Goal: Transaction & Acquisition: Purchase product/service

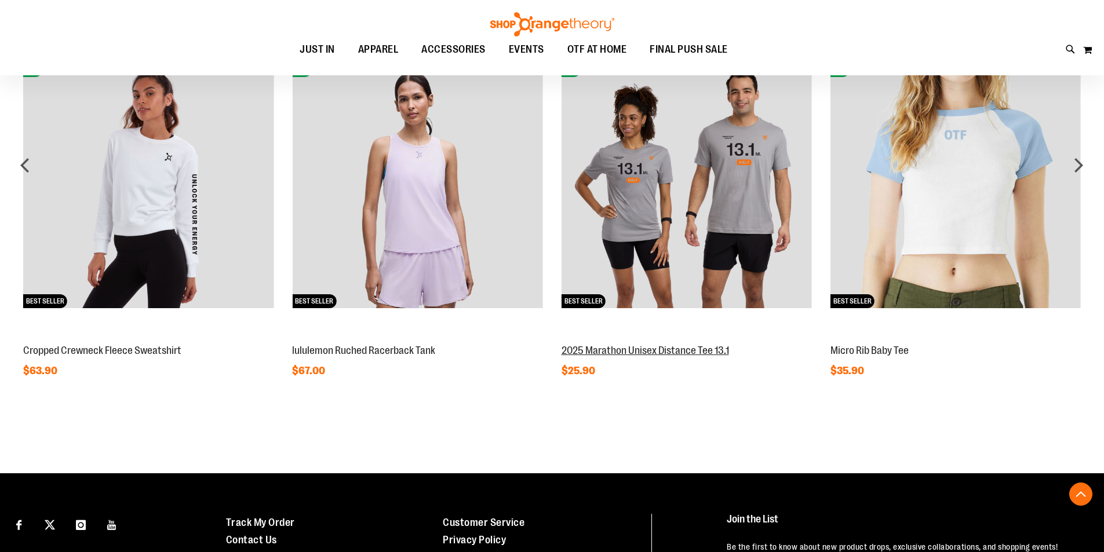
scroll to position [1194, 0]
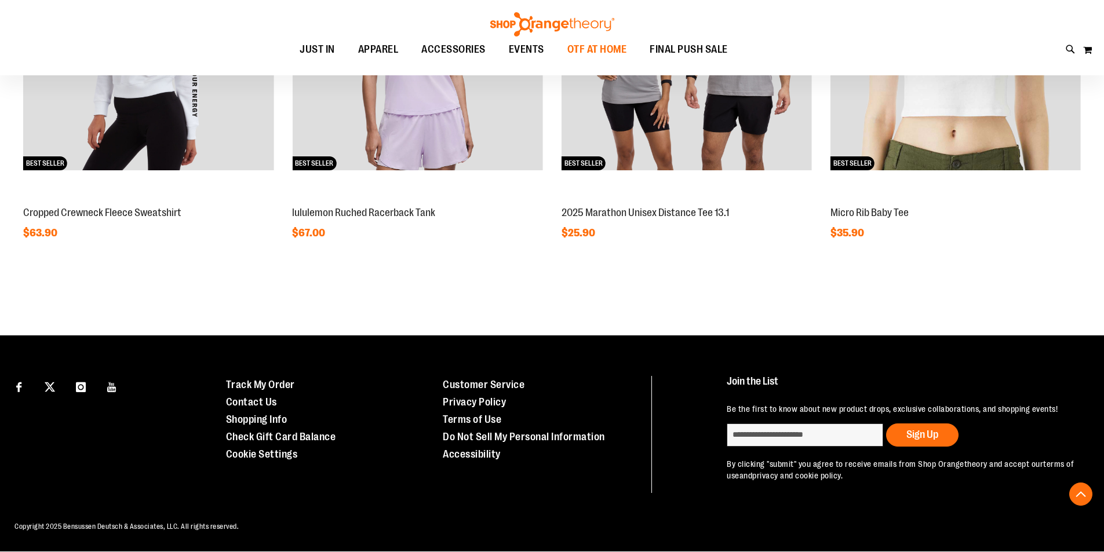
click at [567, 48] on span "OTF AT HOME" at bounding box center [597, 50] width 60 height 26
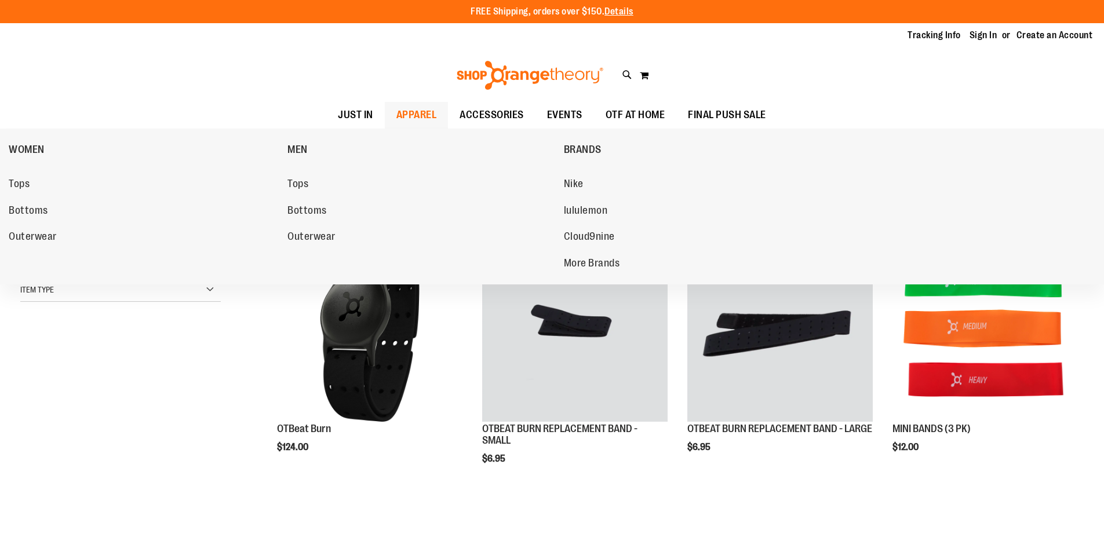
click at [415, 111] on span "APPAREL" at bounding box center [416, 115] width 41 height 26
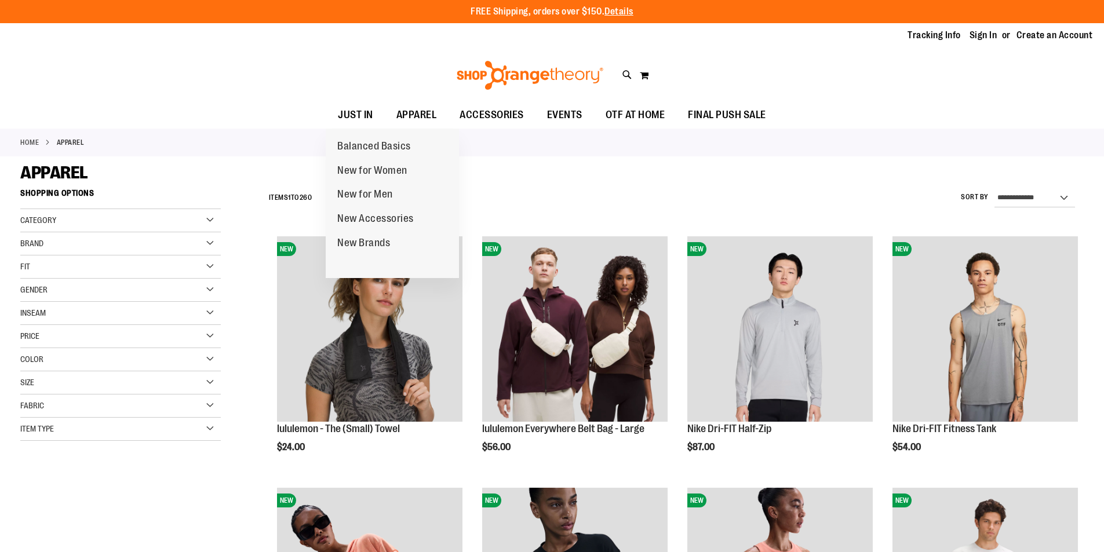
click at [339, 110] on span "JUST IN" at bounding box center [355, 115] width 35 height 26
click at [350, 108] on span "JUST IN" at bounding box center [355, 115] width 35 height 26
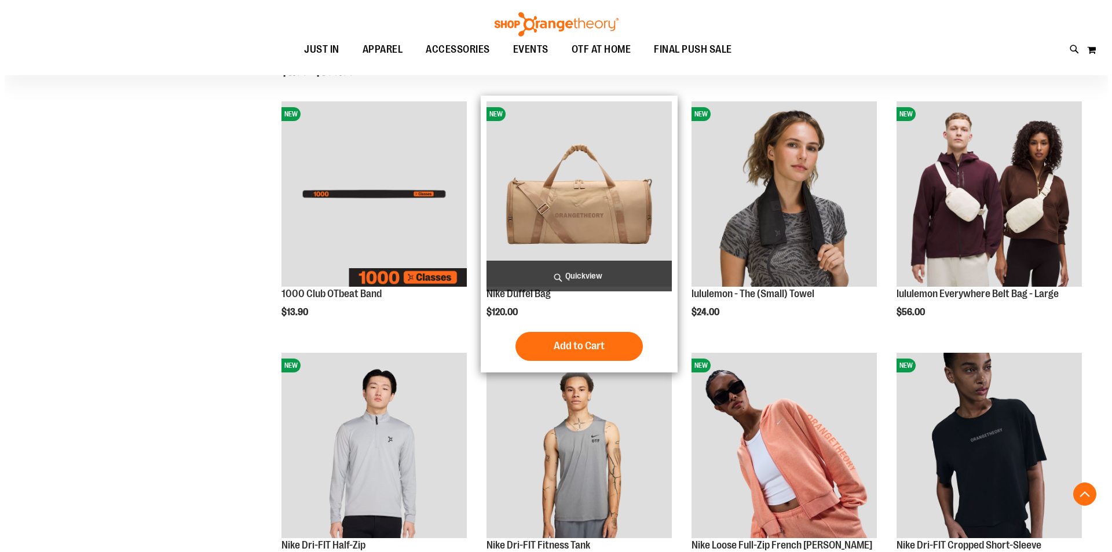
scroll to position [412, 0]
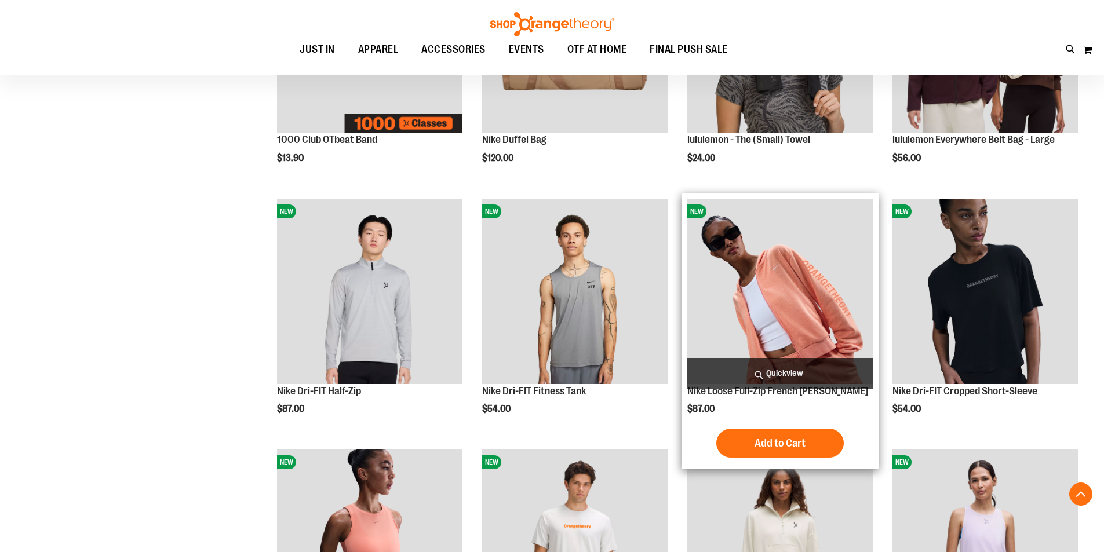
click at [792, 364] on span "Quickview" at bounding box center [779, 373] width 185 height 31
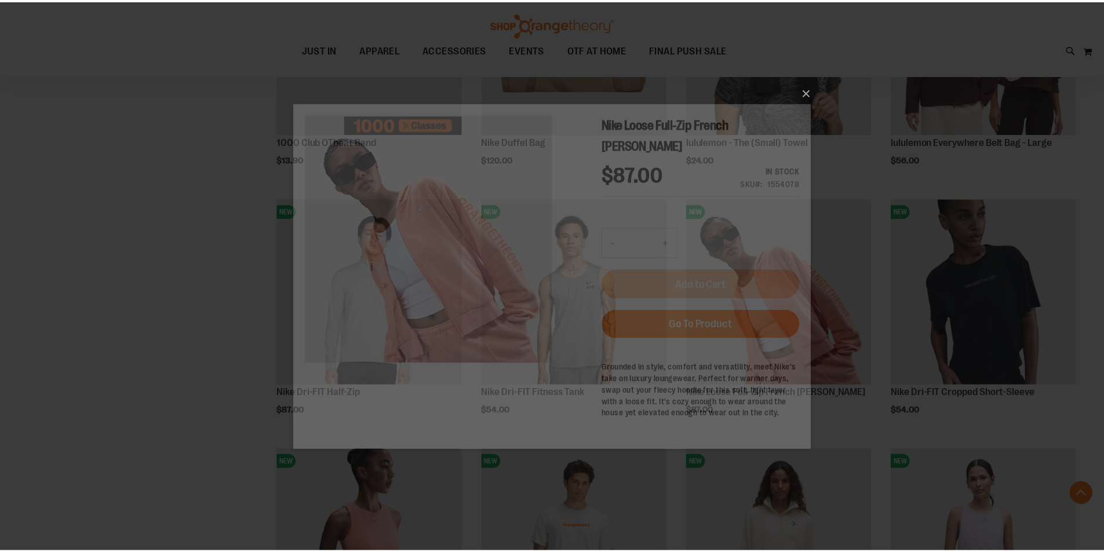
scroll to position [0, 0]
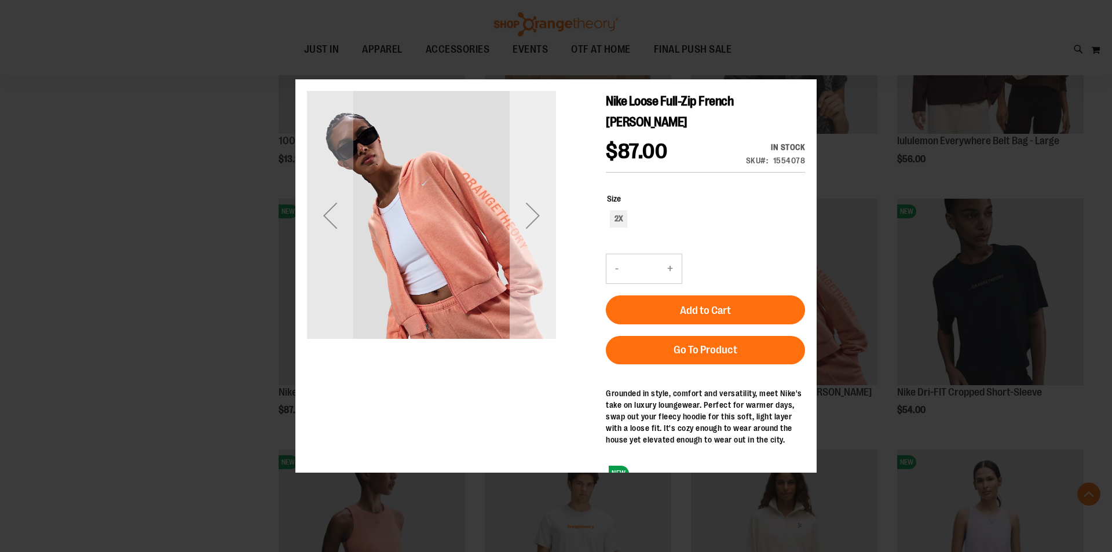
click at [525, 238] on div "Next" at bounding box center [533, 215] width 46 height 46
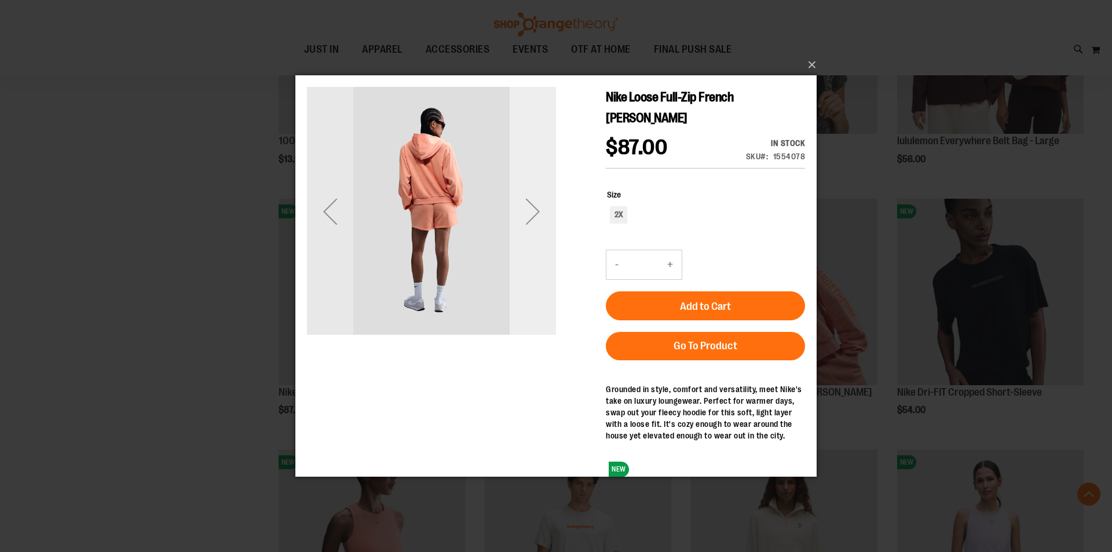
click at [525, 235] on div "Next" at bounding box center [533, 210] width 46 height 249
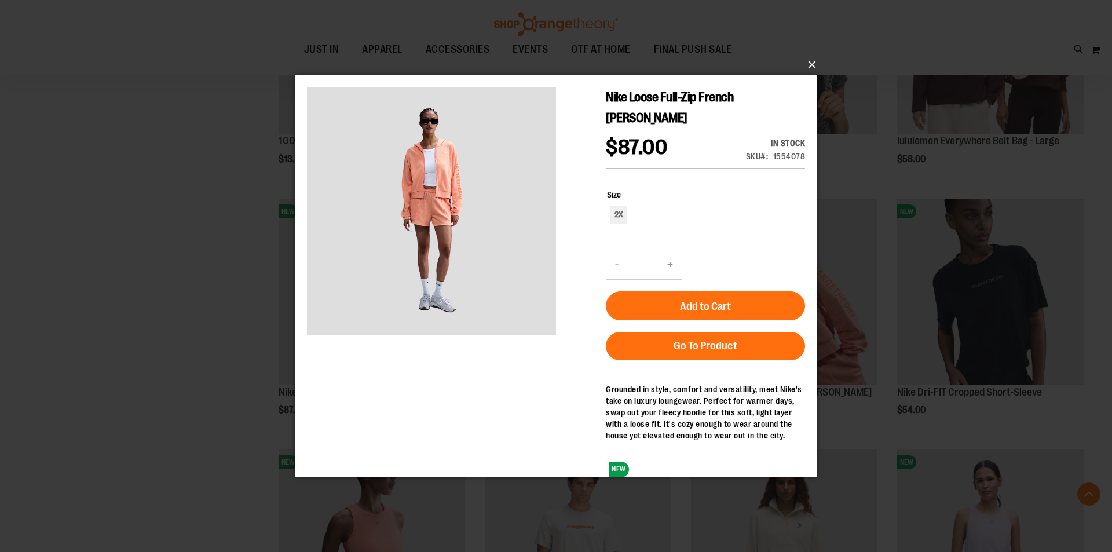
click at [811, 62] on button "×" at bounding box center [559, 64] width 521 height 25
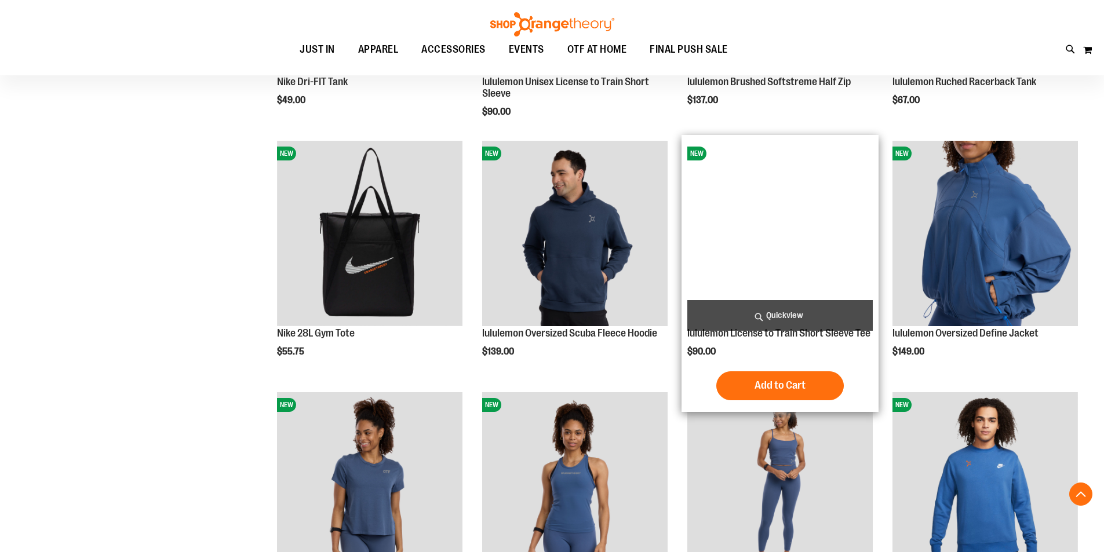
scroll to position [991, 0]
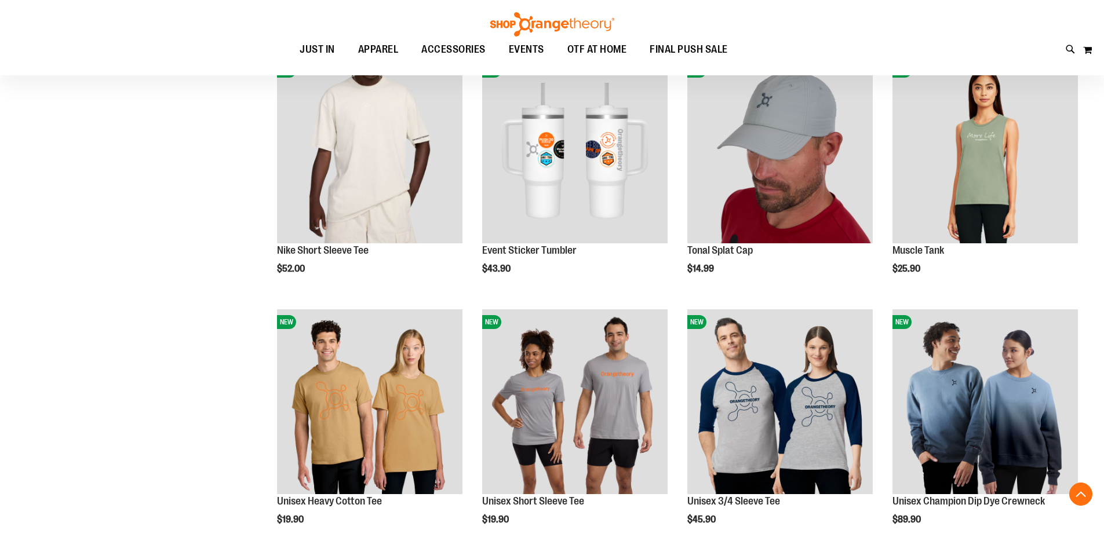
scroll to position [1880, 0]
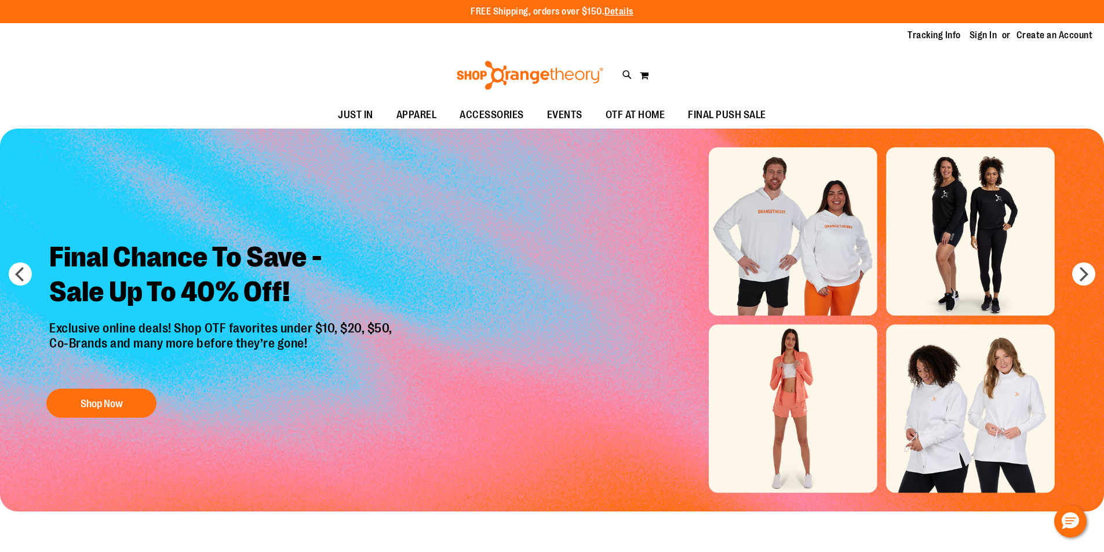
click at [746, 420] on img "Slide 1 of 6" at bounding box center [552, 320] width 1104 height 383
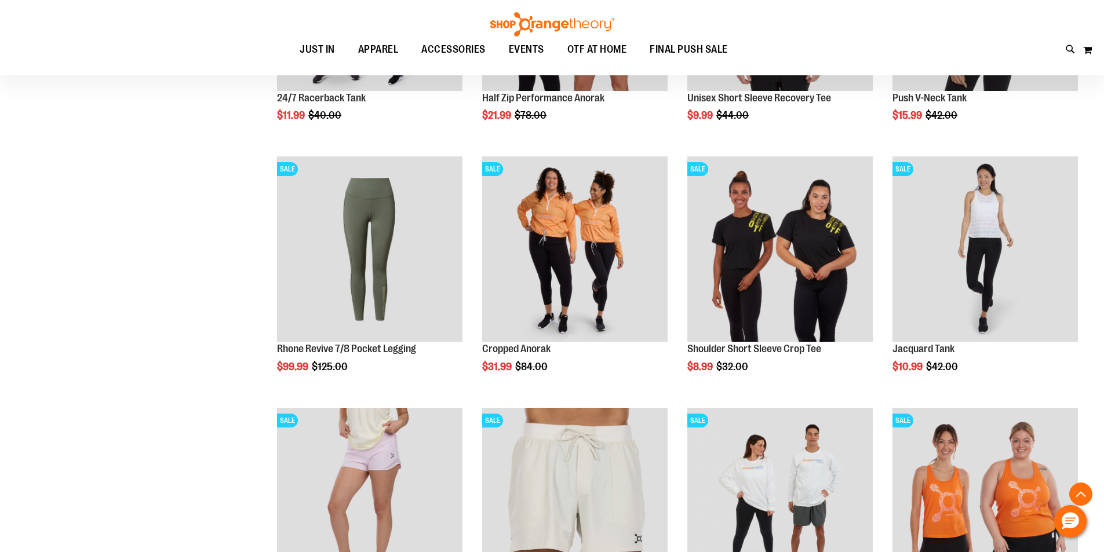
scroll to position [723, 0]
